Goal: Check status: Check status

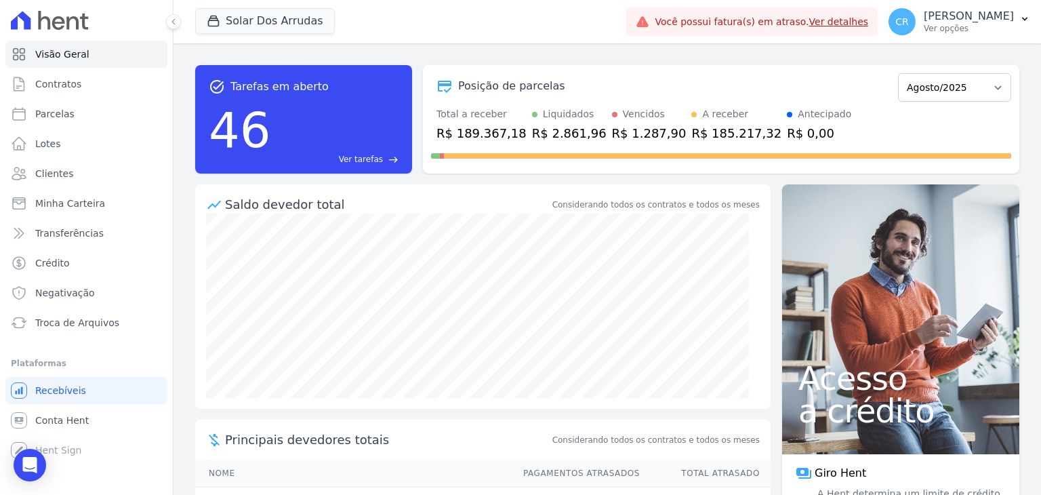
click at [567, 118] on div "Liquidados" at bounding box center [569, 114] width 52 height 14
click at [83, 422] on span "Conta Hent" at bounding box center [62, 421] width 54 height 14
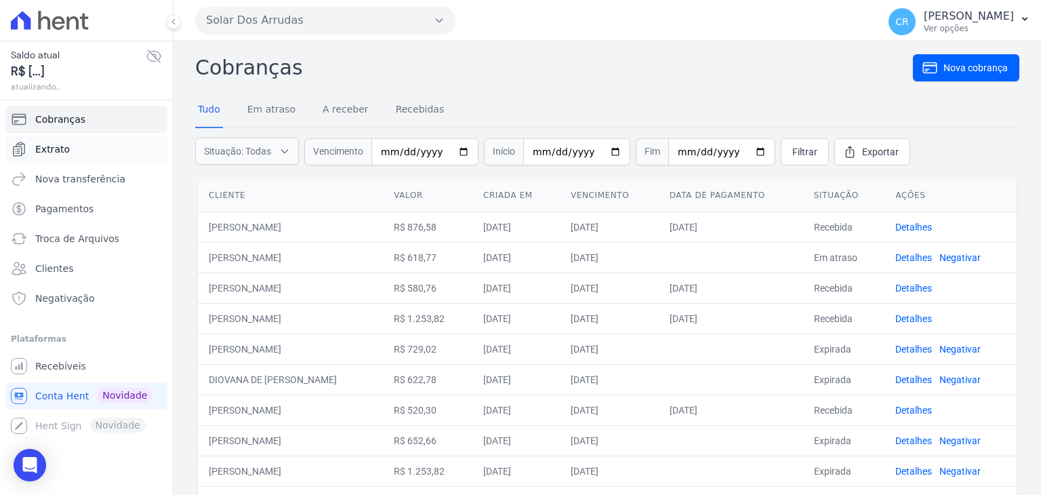
click at [61, 147] on span "Extrato" at bounding box center [52, 149] width 35 height 14
